Goal: Information Seeking & Learning: Learn about a topic

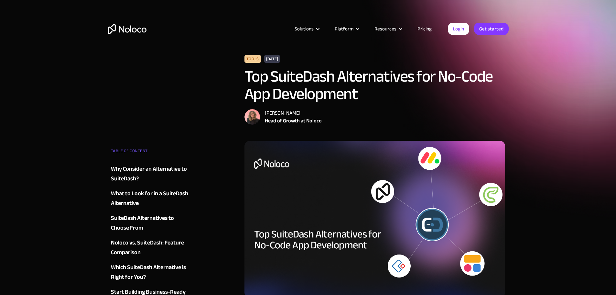
click at [432, 27] on link "Pricing" at bounding box center [425, 29] width 30 height 8
